Goal: Task Accomplishment & Management: Manage account settings

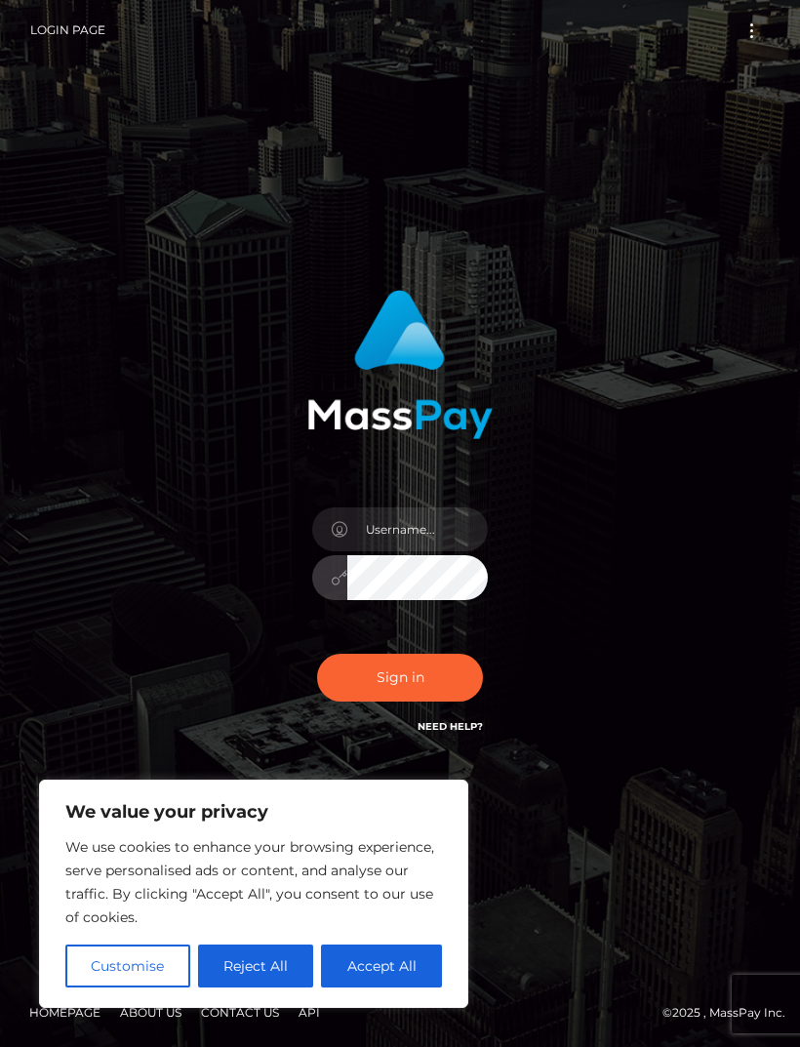
click at [41, 28] on link "Login Page" at bounding box center [67, 30] width 75 height 41
click at [450, 551] on input "text" at bounding box center [417, 529] width 140 height 44
type input "bree80205"
click at [267, 961] on button "Reject All" at bounding box center [256, 965] width 116 height 43
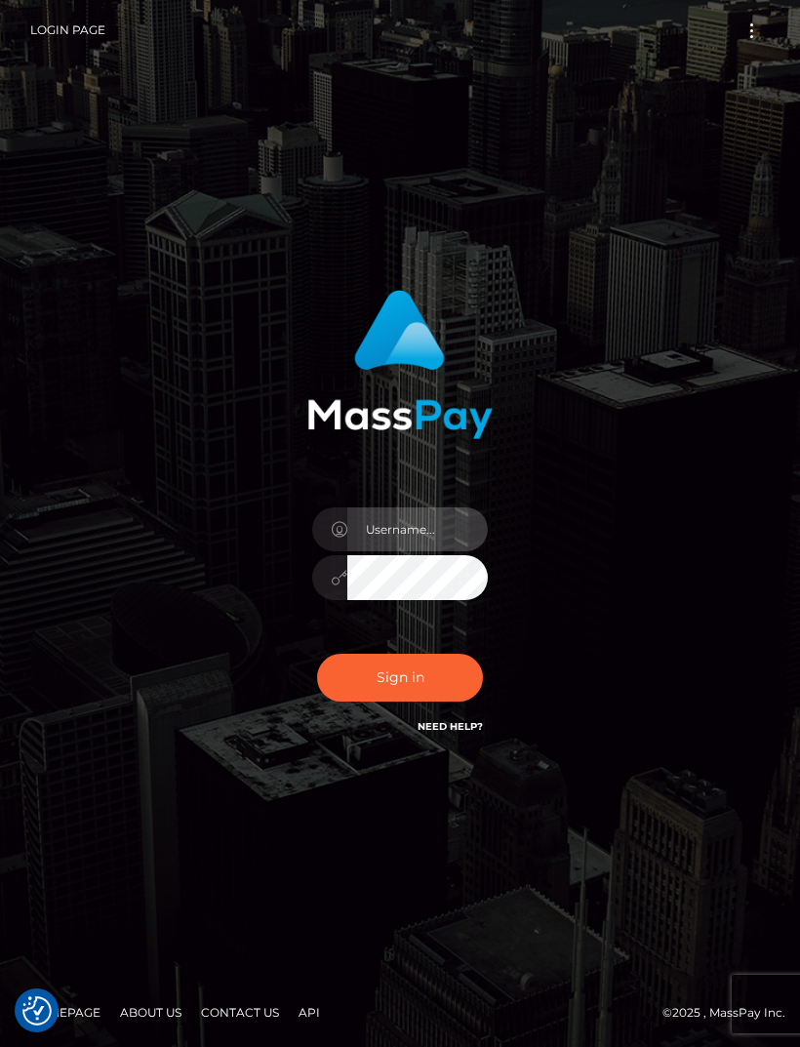
click at [349, 551] on input "text" at bounding box center [417, 529] width 140 height 44
type input "[EMAIL_ADDRESS][DOMAIN_NAME]"
click at [447, 701] on button "Sign in" at bounding box center [400, 678] width 166 height 48
